Goal: Use online tool/utility: Utilize a website feature to perform a specific function

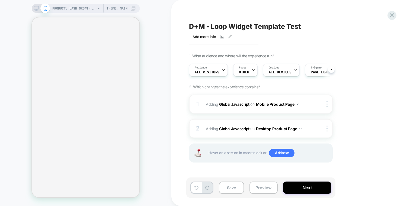
scroll to position [0, 0]
click at [216, 7] on div "D+M - Loop Widget Template Test Click to view images Click to edit experience d…" at bounding box center [287, 102] width 203 height 195
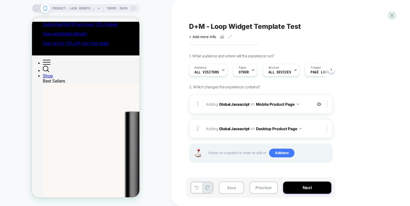
scroll to position [0, 0]
click at [250, 71] on div "Pages OTHER" at bounding box center [243, 70] width 21 height 12
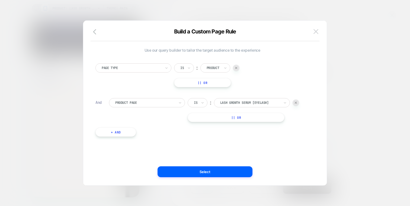
click at [317, 29] on button at bounding box center [316, 31] width 8 height 8
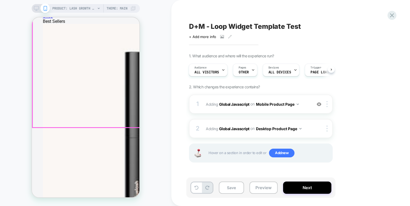
scroll to position [67, 0]
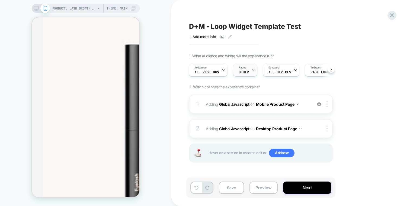
click at [236, 63] on div "Pages OTHER" at bounding box center [245, 69] width 24 height 13
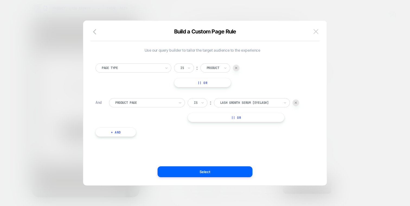
click at [317, 29] on img at bounding box center [316, 31] width 5 height 5
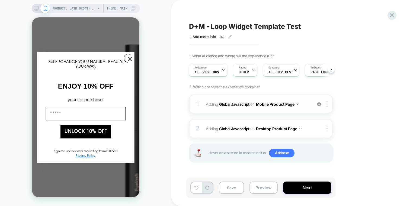
click at [303, 98] on div "1 Adding Global Javascript on Mobile Product Page Add Before Add After Copy to …" at bounding box center [261, 103] width 144 height 19
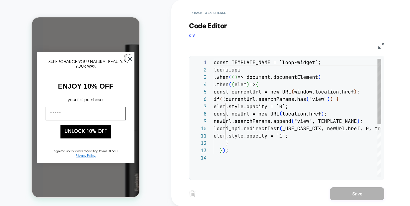
scroll to position [73, 0]
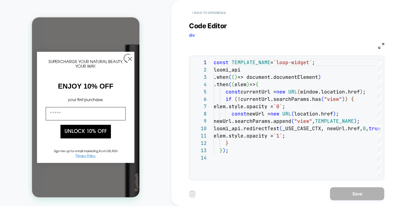
click at [225, 10] on button "< Back to experience" at bounding box center [209, 12] width 40 height 9
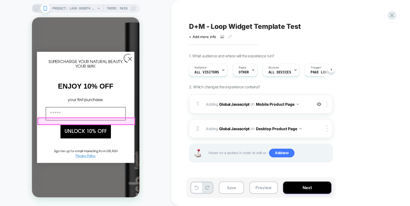
scroll to position [87, 0]
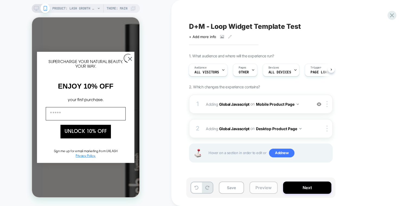
click at [256, 188] on button "Preview" at bounding box center [264, 187] width 28 height 12
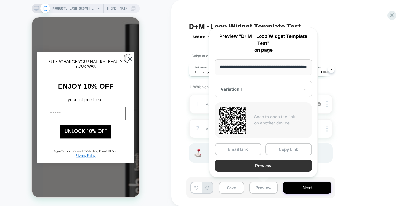
scroll to position [0, 0]
click at [251, 165] on button "Preview" at bounding box center [263, 165] width 97 height 12
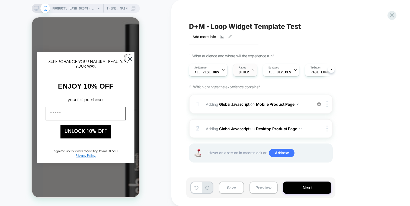
click at [239, 72] on span "OTHER" at bounding box center [244, 72] width 10 height 4
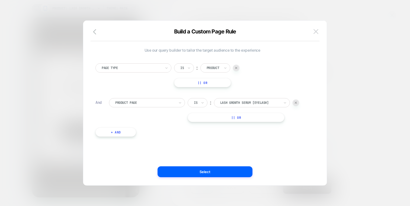
click at [319, 32] on button at bounding box center [316, 31] width 8 height 8
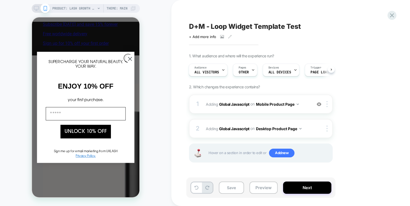
click at [154, 72] on div "PRODUCT: Lash Growth Serum [eyelash] PRODUCT: Lash Growth Serum [eyelash] Theme…" at bounding box center [85, 102] width 171 height 195
click at [394, 9] on div "D+M - Loop Widget Template Test Click to view images Click to edit experience d…" at bounding box center [290, 103] width 239 height 206
click at [393, 16] on icon at bounding box center [392, 15] width 4 height 4
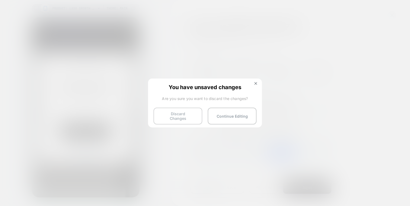
click at [178, 113] on button "Discard Changes" at bounding box center [178, 115] width 49 height 17
